Goal: Obtain resource: Download file/media

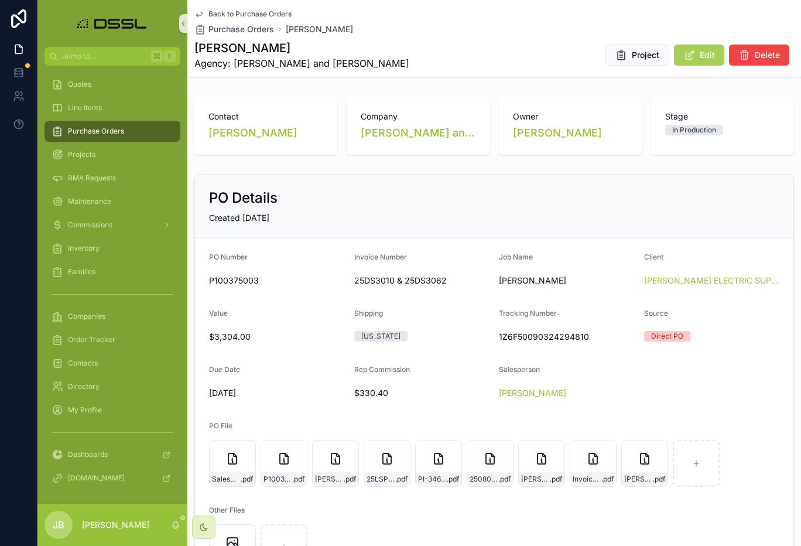
click at [102, 135] on span "Purchase Orders" at bounding box center [96, 131] width 56 height 9
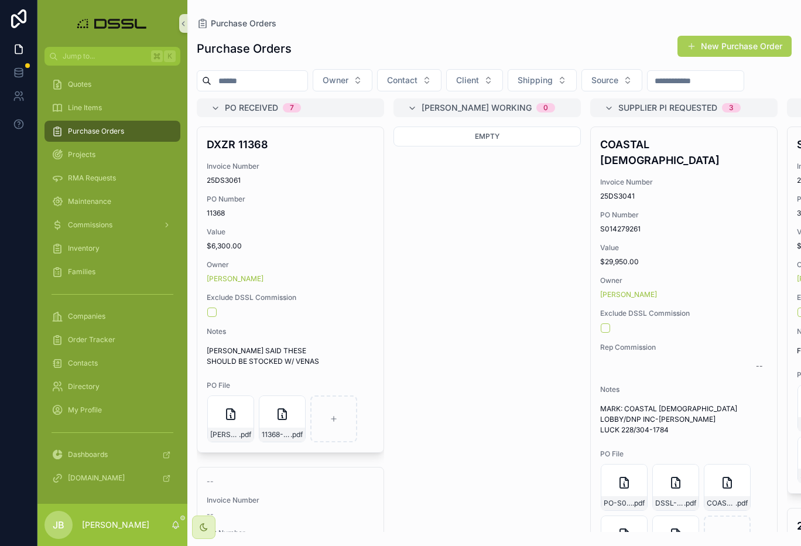
click at [267, 81] on input "scrollable content" at bounding box center [259, 81] width 96 height 16
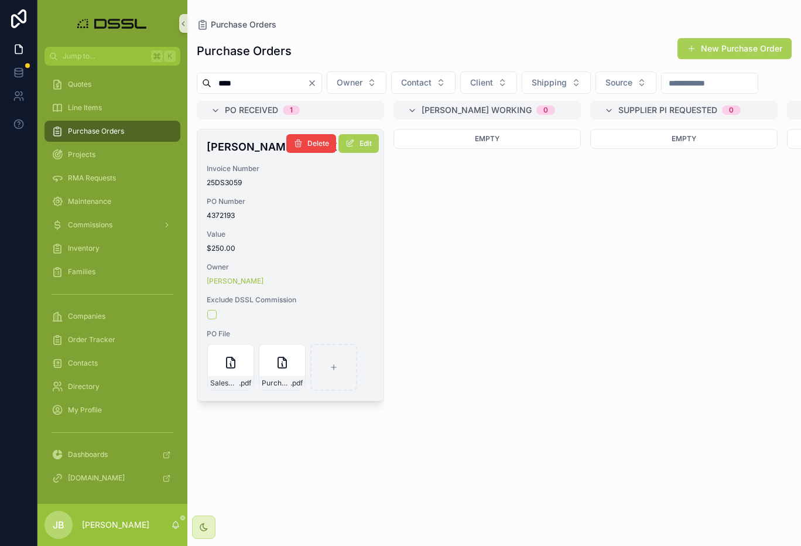
type input "****"
click at [242, 155] on h4 "[PERSON_NAME] PUBLIX #2" at bounding box center [291, 147] width 168 height 16
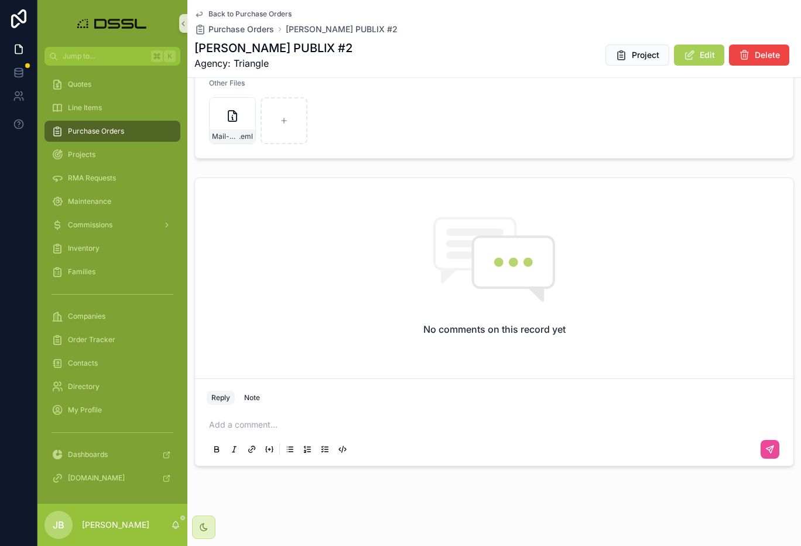
drag, startPoint x: 278, startPoint y: 418, endPoint x: 268, endPoint y: 424, distance: 10.8
click at [278, 419] on p "scrollable content" at bounding box center [496, 425] width 575 height 12
click at [771, 453] on icon "scrollable content" at bounding box center [770, 449] width 7 height 7
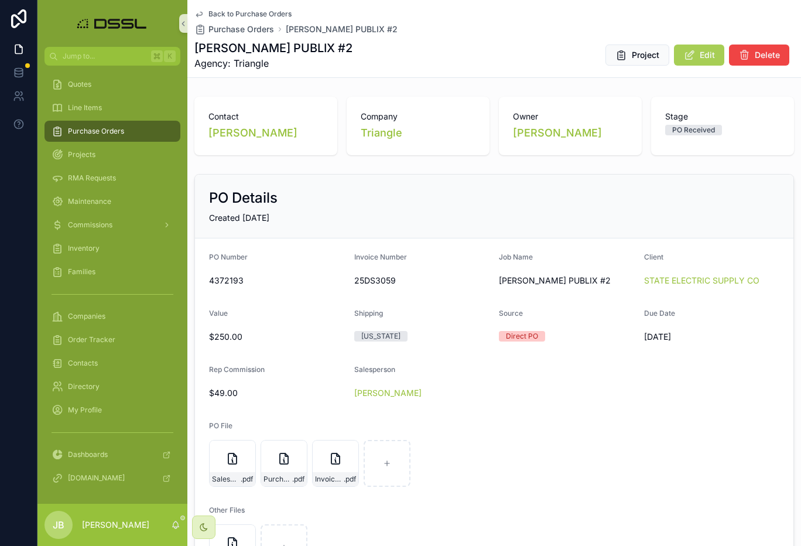
click at [84, 128] on span "Purchase Orders" at bounding box center [96, 131] width 56 height 9
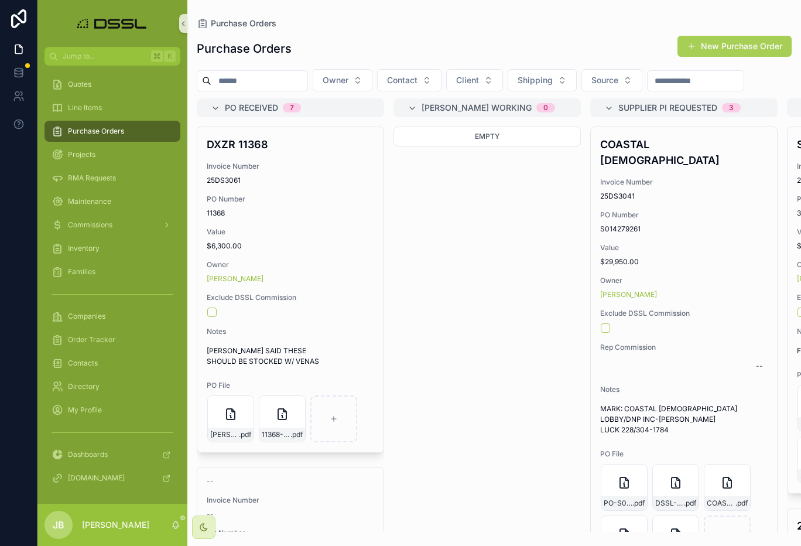
click at [250, 81] on input "scrollable content" at bounding box center [259, 81] width 96 height 16
paste input "**********"
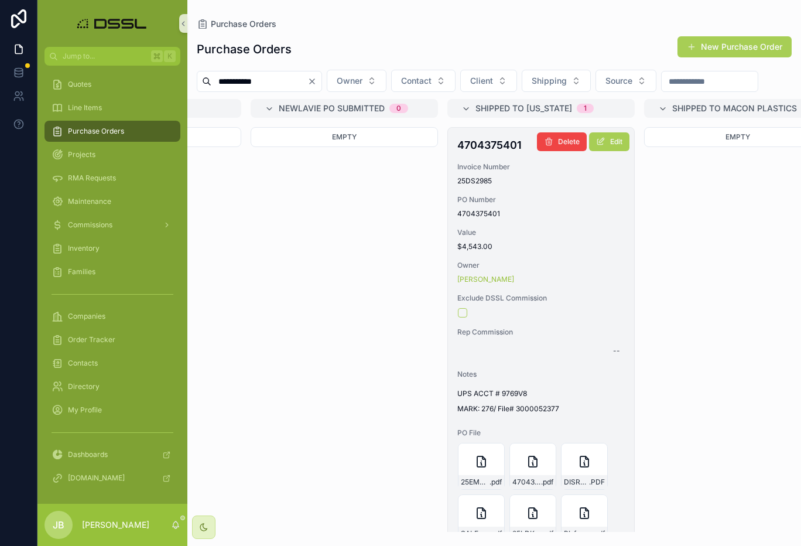
scroll to position [0, 1128]
type input "**********"
click at [473, 153] on h4 "4704375401" at bounding box center [540, 145] width 168 height 16
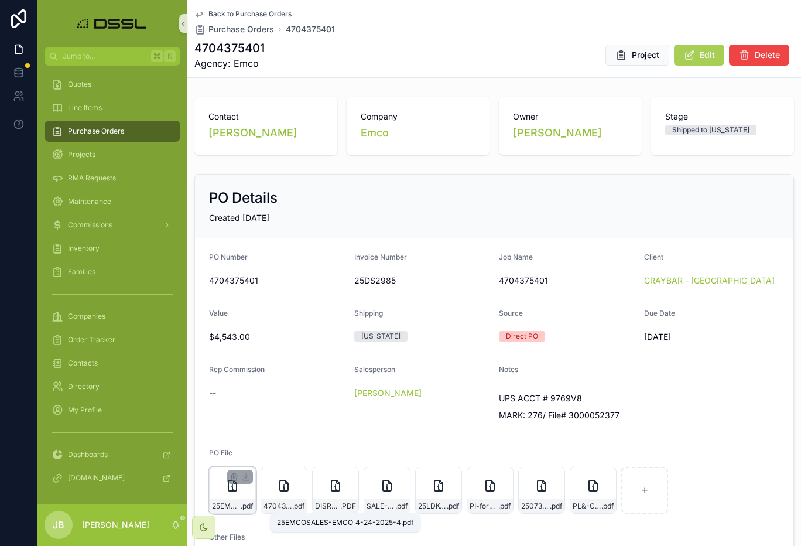
click at [243, 502] on span ".pdf" at bounding box center [247, 505] width 12 height 9
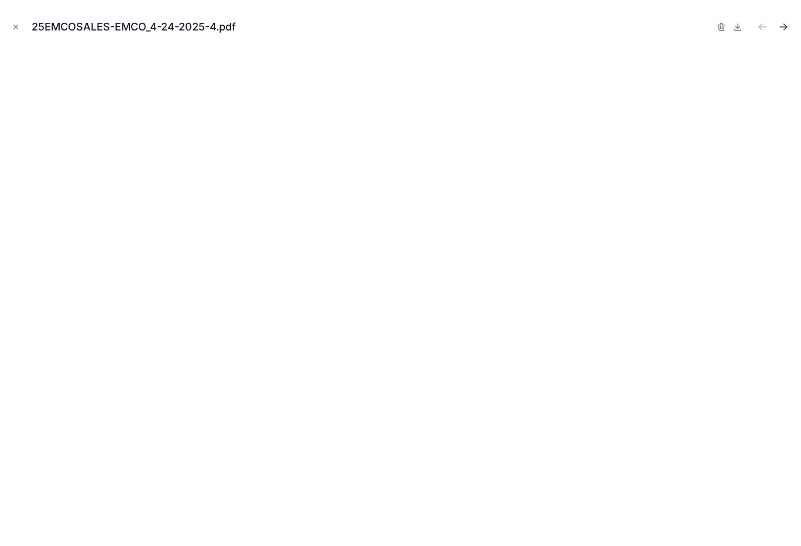
click at [784, 27] on icon "Next file" at bounding box center [783, 27] width 7 height 0
click at [18, 26] on icon "Close modal" at bounding box center [16, 27] width 8 height 8
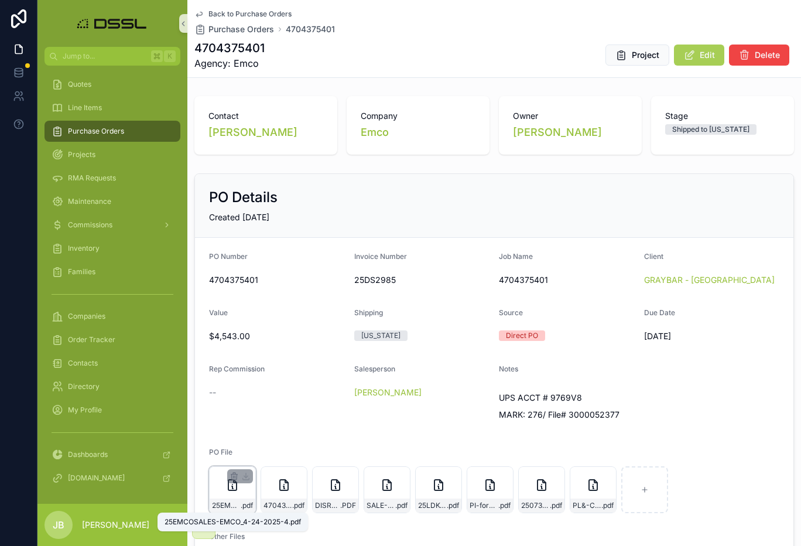
click at [242, 508] on span ".pdf" at bounding box center [247, 505] width 12 height 9
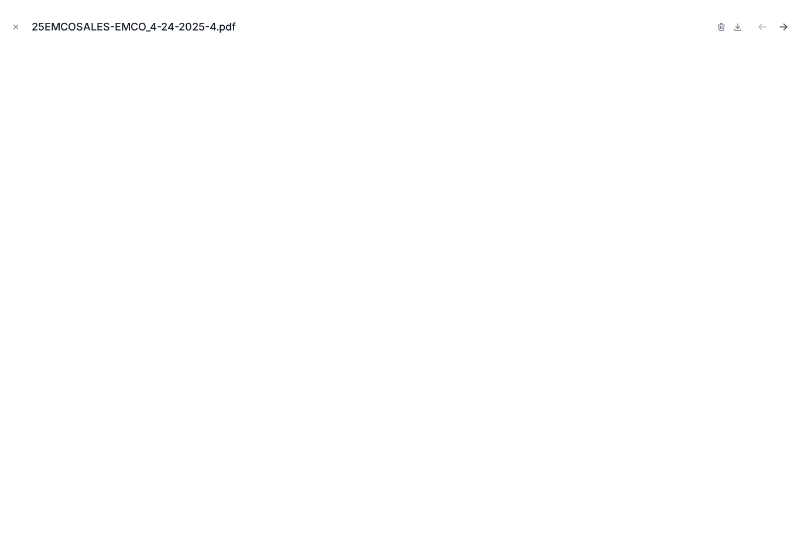
click at [781, 29] on icon "Next file" at bounding box center [784, 27] width 12 height 12
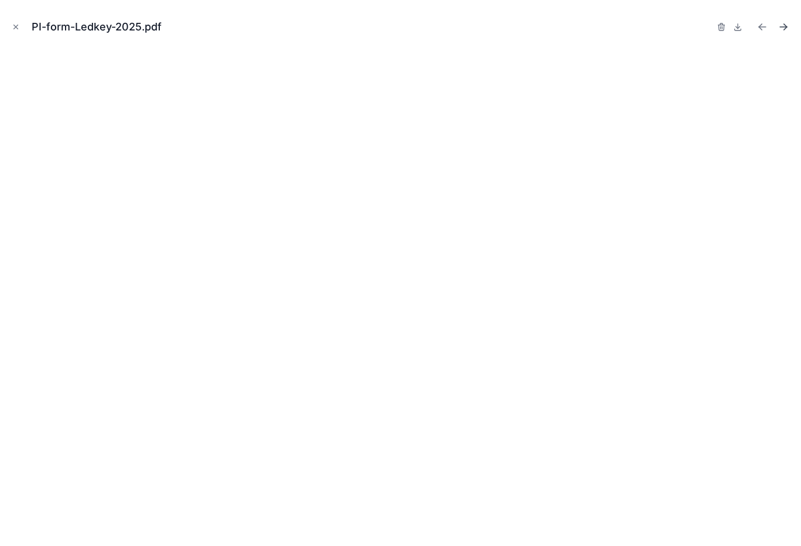
click at [784, 28] on icon "Next file" at bounding box center [784, 27] width 12 height 12
click at [19, 29] on icon "Close modal" at bounding box center [16, 27] width 8 height 8
